Goal: Information Seeking & Learning: Find specific fact

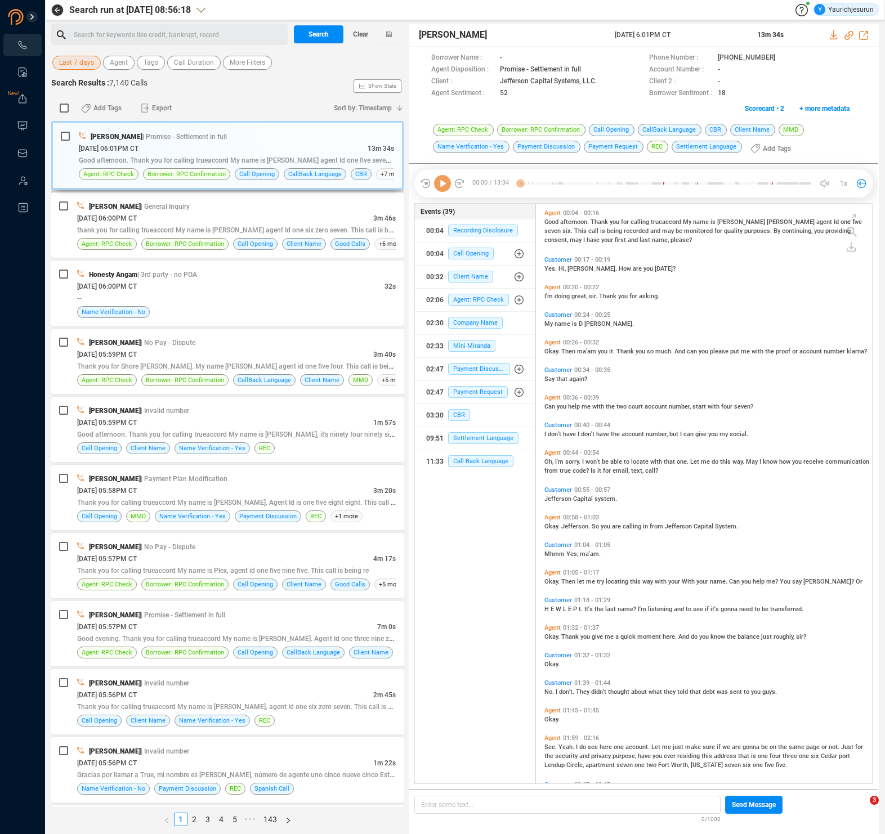
scroll to position [578, 330]
click at [74, 65] on span "Last 7 days" at bounding box center [76, 63] width 35 height 14
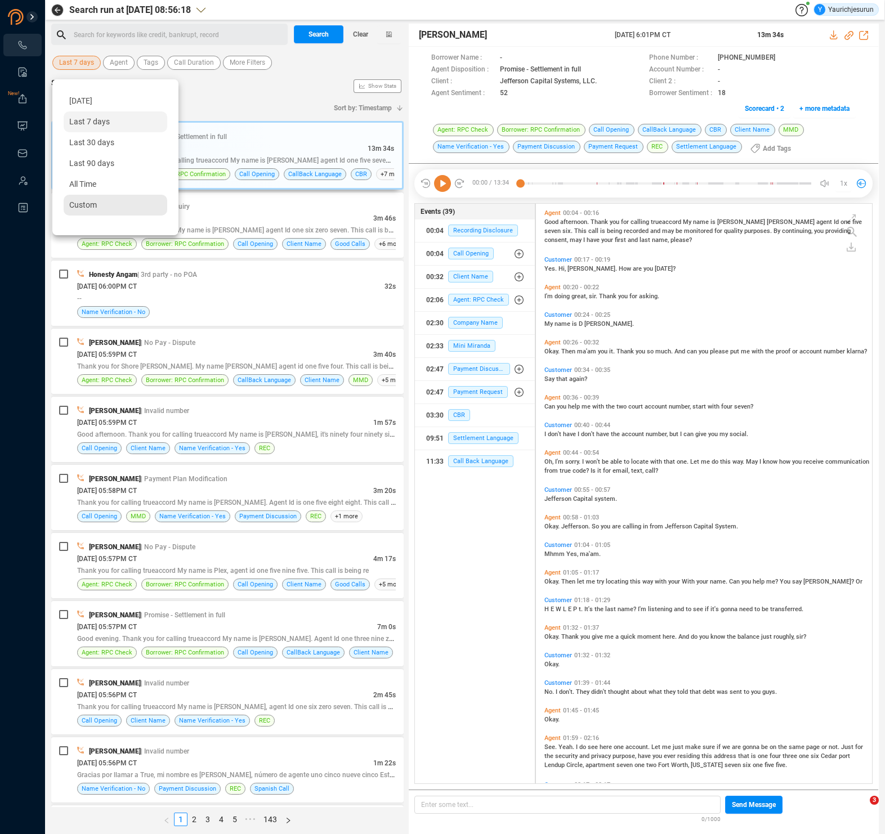
click at [77, 203] on span "Custom" at bounding box center [83, 204] width 28 height 9
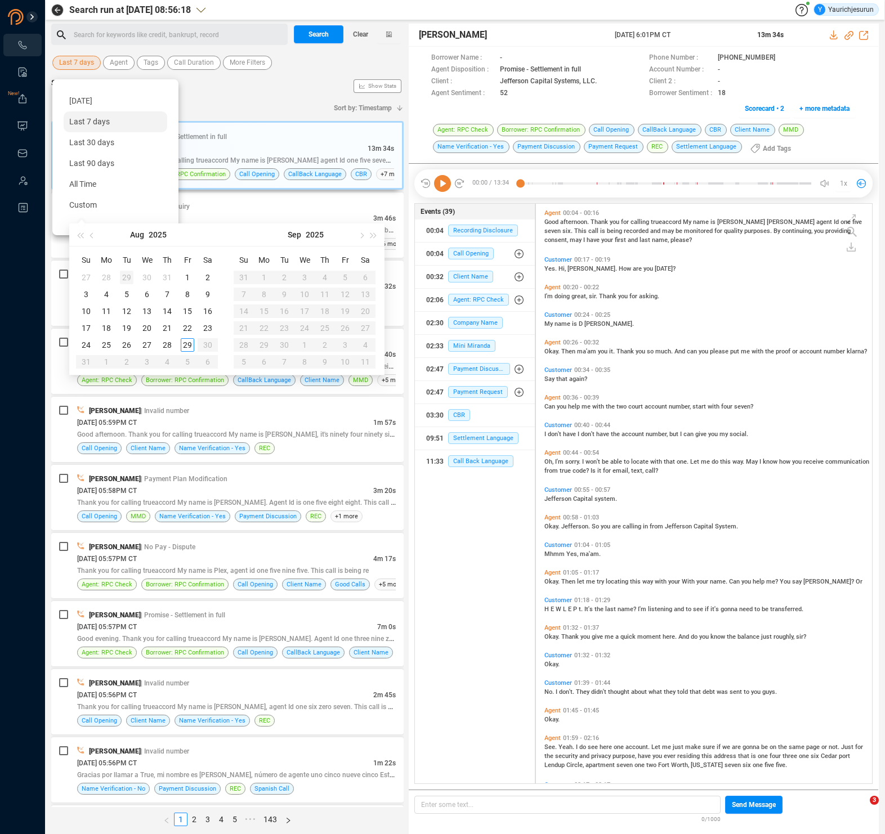
type input "[DATE]"
click at [90, 234] on span "button" at bounding box center [93, 236] width 6 height 6
type input "[DATE]"
click at [183, 310] on div "18" at bounding box center [188, 312] width 14 height 14
click at [185, 309] on div "18" at bounding box center [188, 312] width 14 height 14
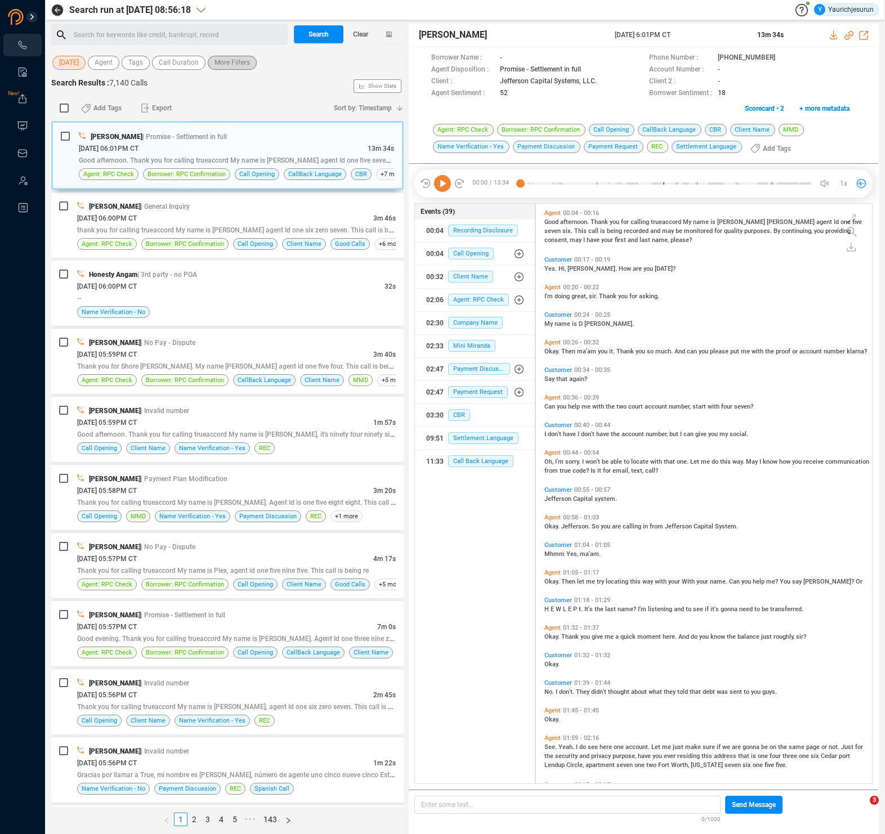
click at [222, 64] on span "More Filters" at bounding box center [232, 63] width 35 height 14
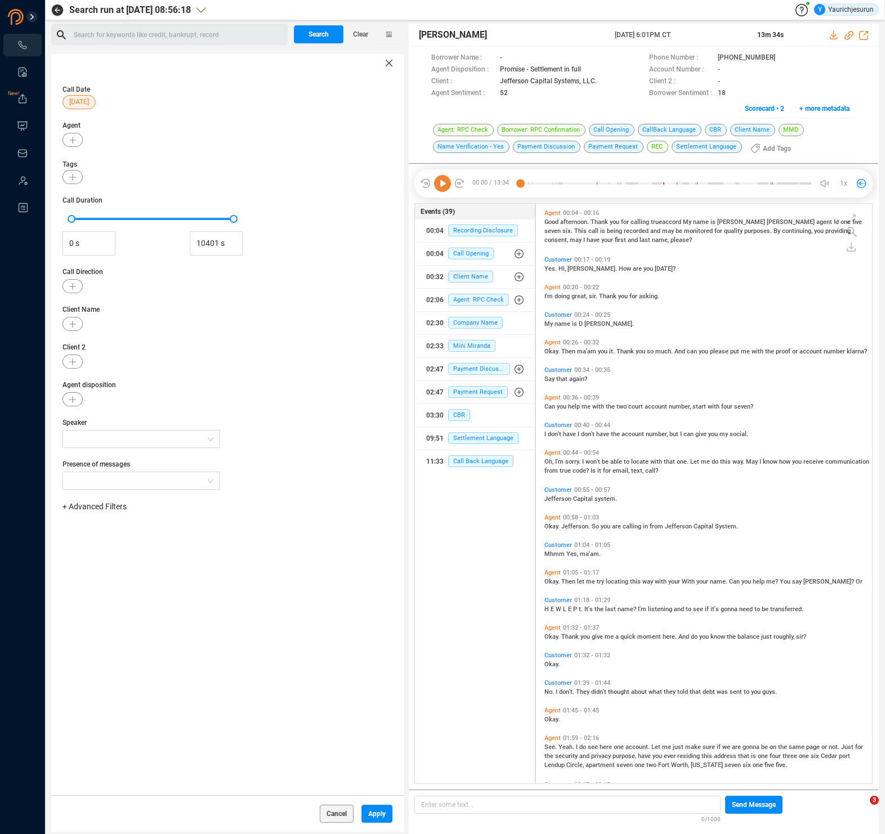
click at [105, 504] on span "+ Advanced Filters" at bounding box center [94, 506] width 64 height 9
click at [103, 600] on span "Phone Number" at bounding box center [100, 600] width 52 height 9
click at [193, 546] on div "Enter a comma separated list ﻿" at bounding box center [175, 542] width 214 height 24
click at [374, 811] on span "Apply" at bounding box center [376, 814] width 17 height 18
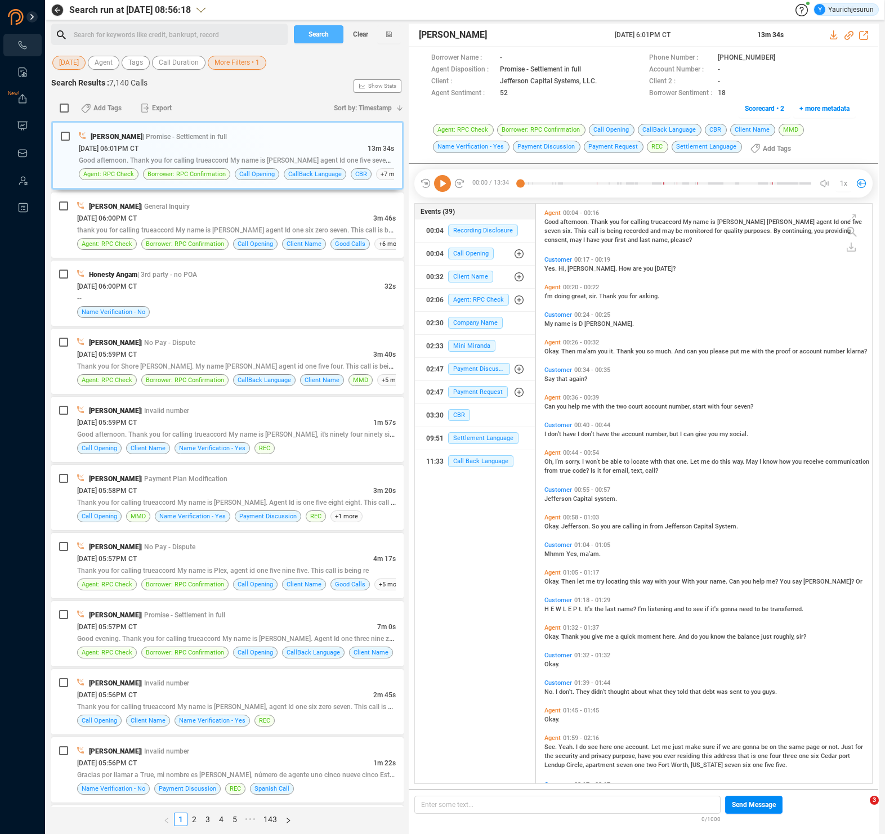
click at [323, 43] on span "Search" at bounding box center [319, 34] width 20 height 18
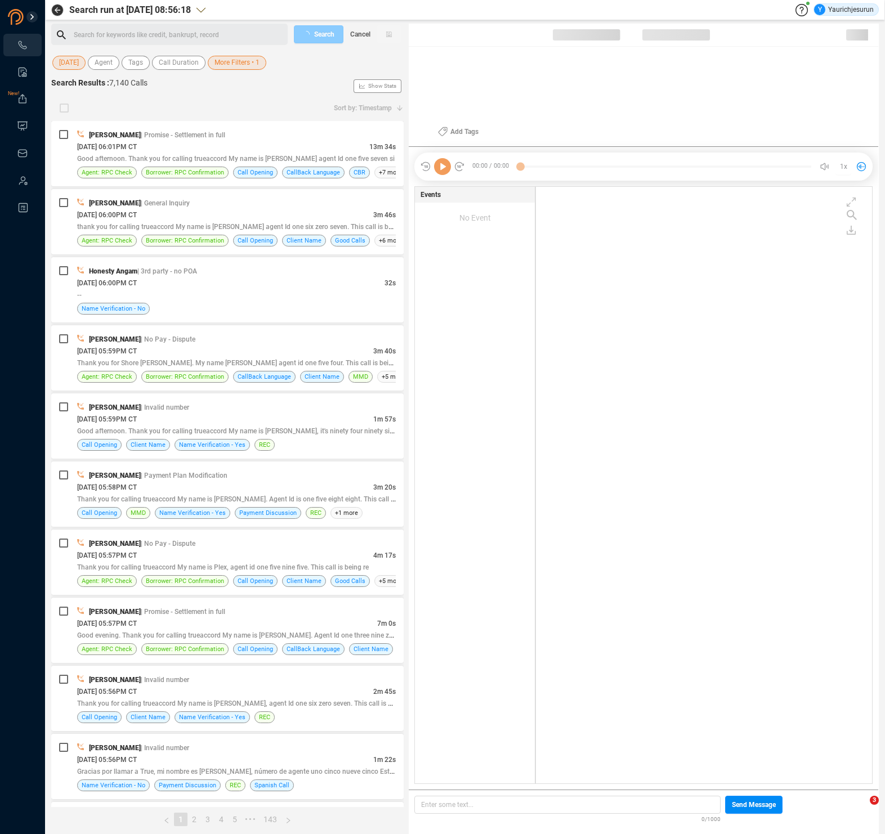
scroll to position [595, 330]
checkbox input "true"
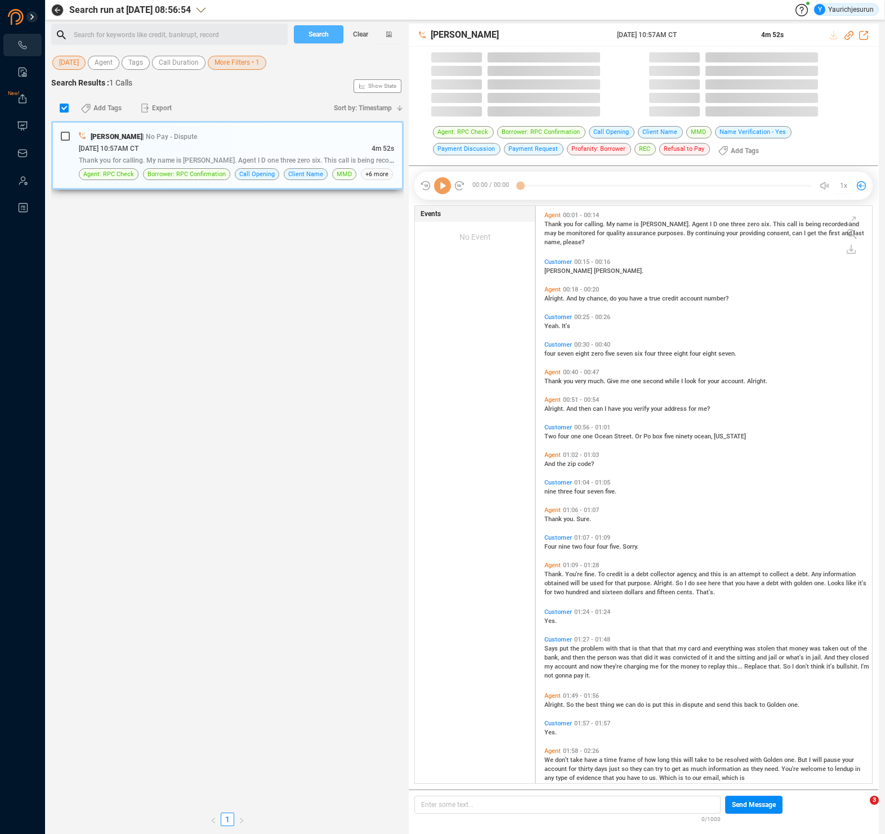
scroll to position [578, 330]
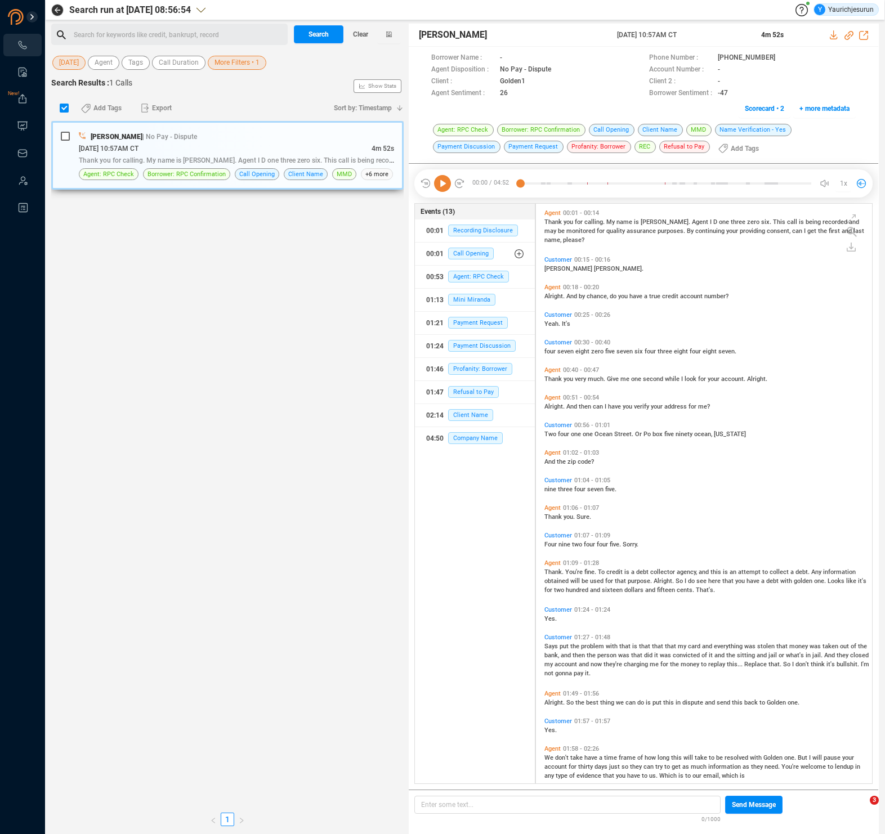
click at [252, 154] on div "[DATE] 10:57AM CT" at bounding box center [225, 148] width 293 height 12
click at [834, 33] on icon at bounding box center [834, 34] width 9 height 9
